Goal: Find specific page/section: Find specific page/section

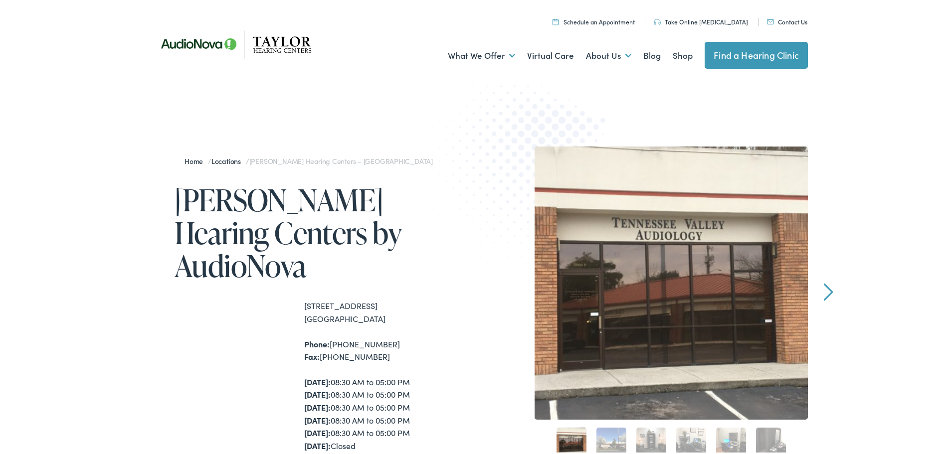
click at [826, 290] on link "Next" at bounding box center [827, 290] width 9 height 18
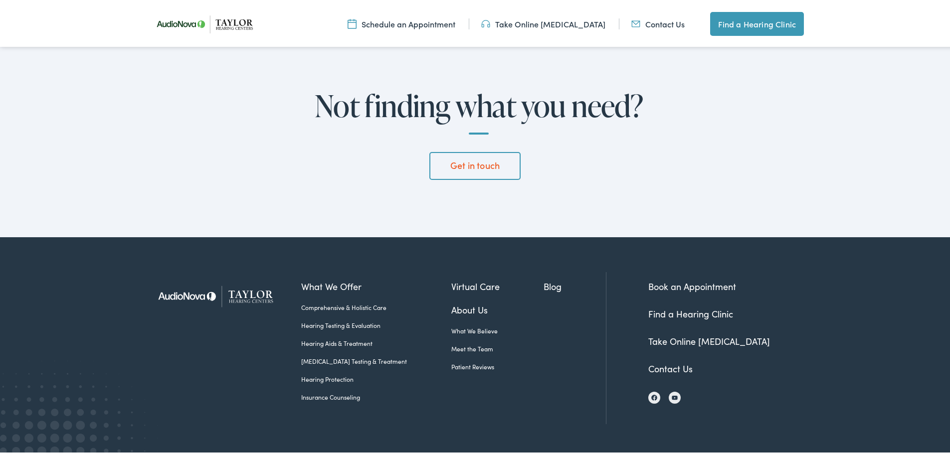
scroll to position [2684, 0]
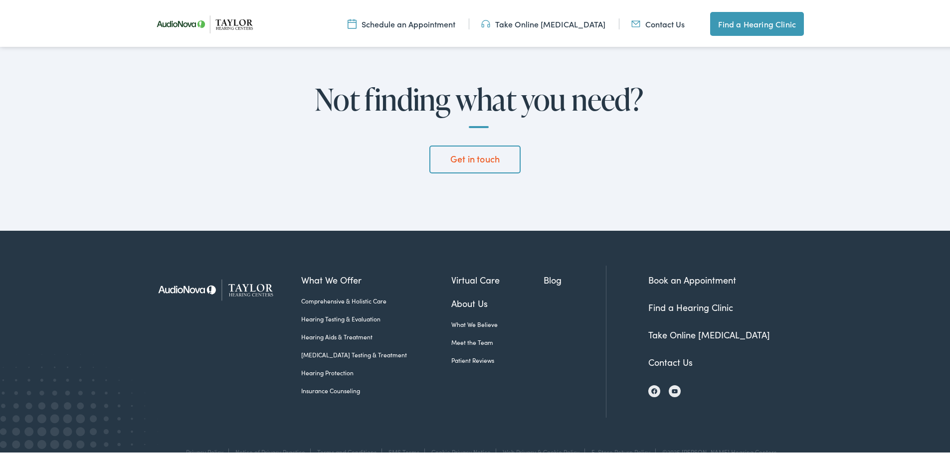
click at [247, 264] on img at bounding box center [218, 288] width 137 height 48
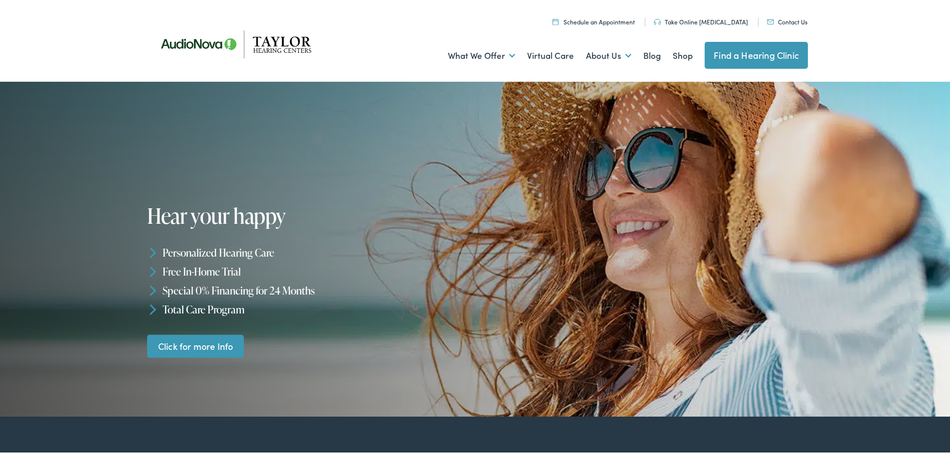
click at [776, 49] on link "Find a Hearing Clinic" at bounding box center [755, 53] width 103 height 27
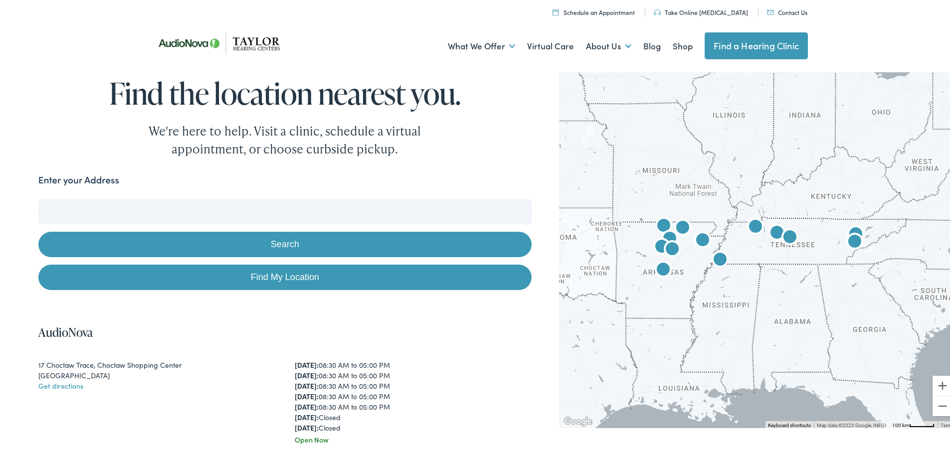
click at [850, 236] on img "Taylor Hearing Centers by AudioNova" at bounding box center [854, 241] width 24 height 24
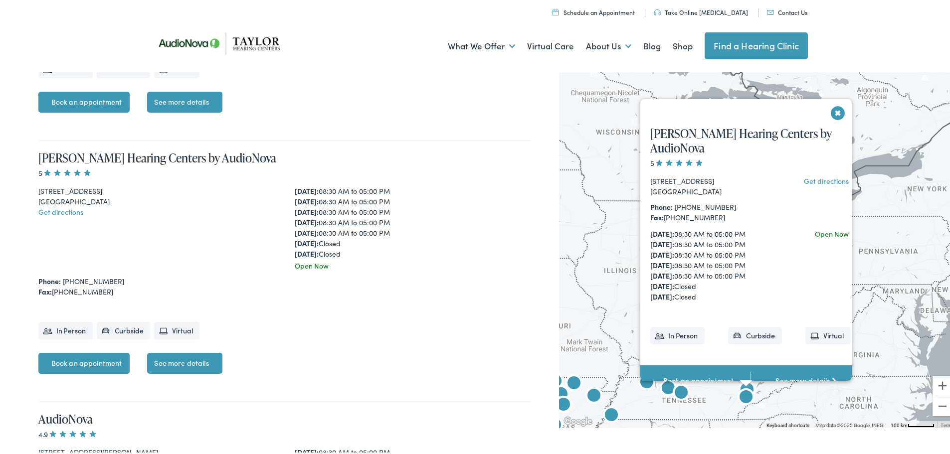
scroll to position [2312, 0]
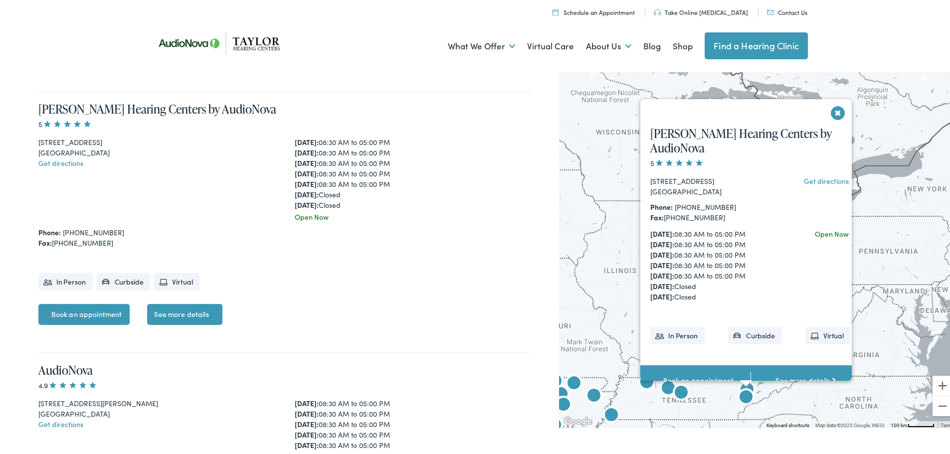
click at [832, 109] on button "Close" at bounding box center [837, 110] width 17 height 17
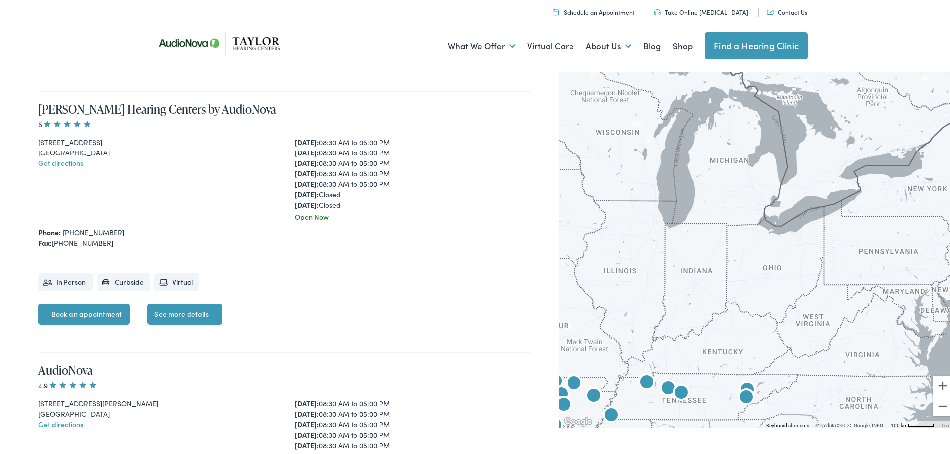
click at [742, 382] on img "Taylor Hearing Centers by AudioNova" at bounding box center [747, 389] width 24 height 24
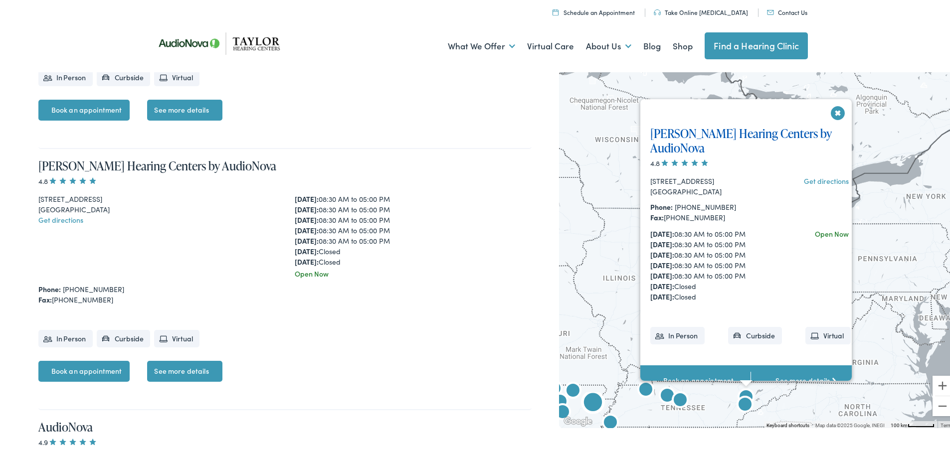
scroll to position [1740, 0]
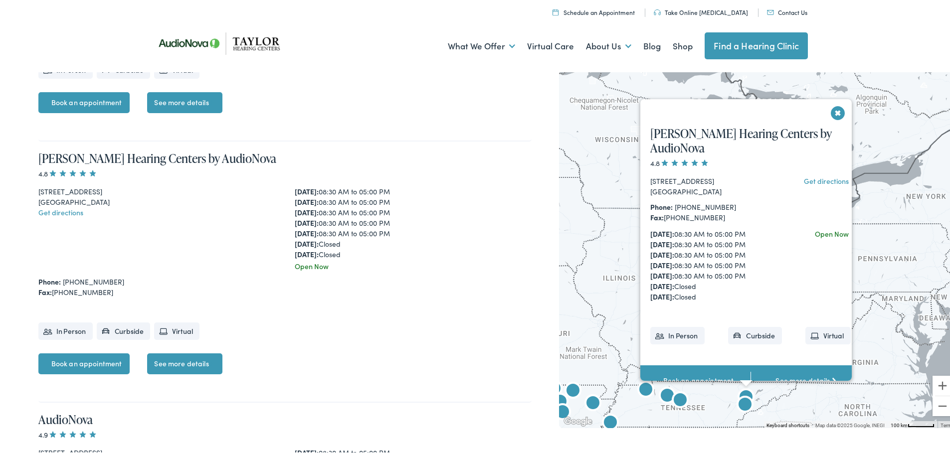
click at [829, 111] on button "Close" at bounding box center [837, 110] width 17 height 17
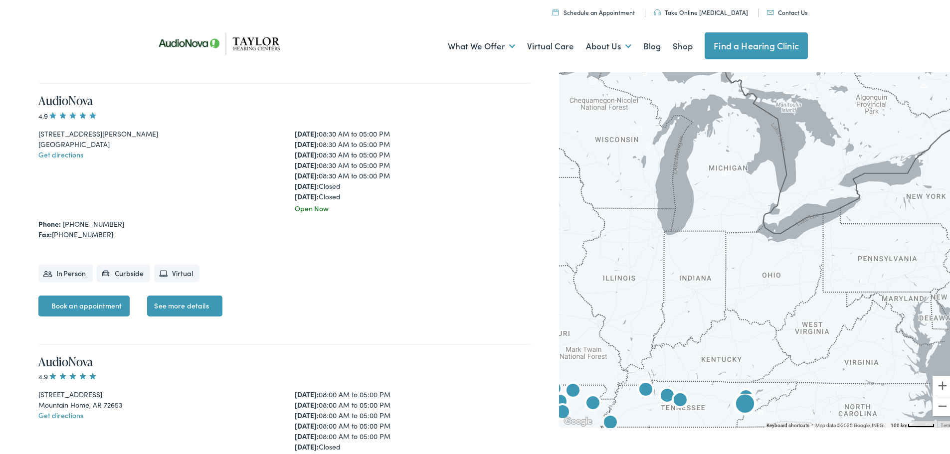
scroll to position [2587, 0]
